Goal: Navigation & Orientation: Find specific page/section

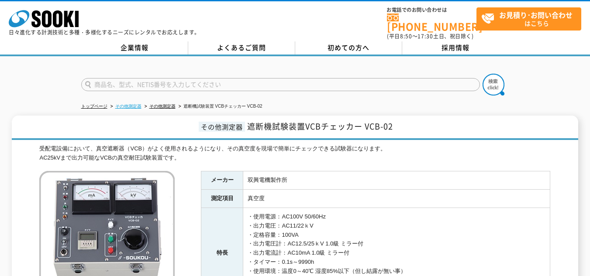
click at [131, 104] on link "その他測定器" at bounding box center [128, 106] width 26 height 5
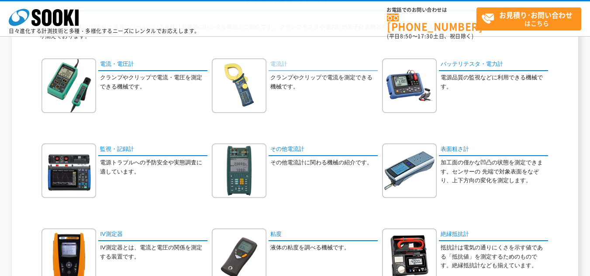
click at [281, 64] on link "電流計" at bounding box center [322, 64] width 109 height 13
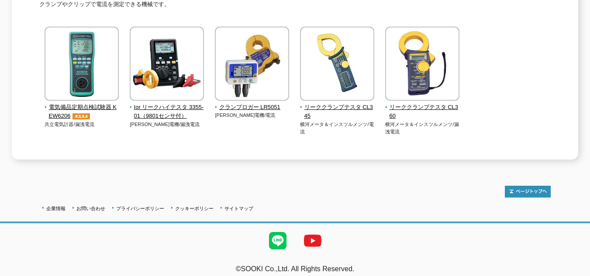
scroll to position [153, 0]
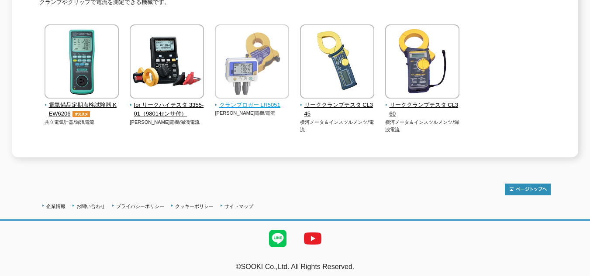
click at [246, 102] on span "クランプロガー LR5051" at bounding box center [252, 105] width 75 height 9
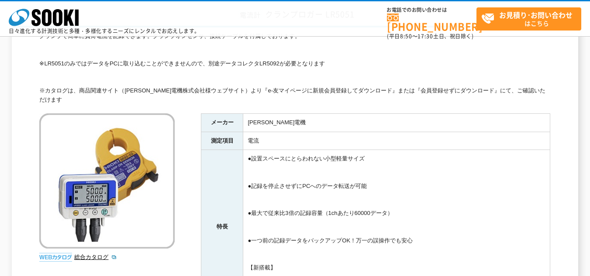
scroll to position [87, 0]
